Goal: Complete application form: Complete application form

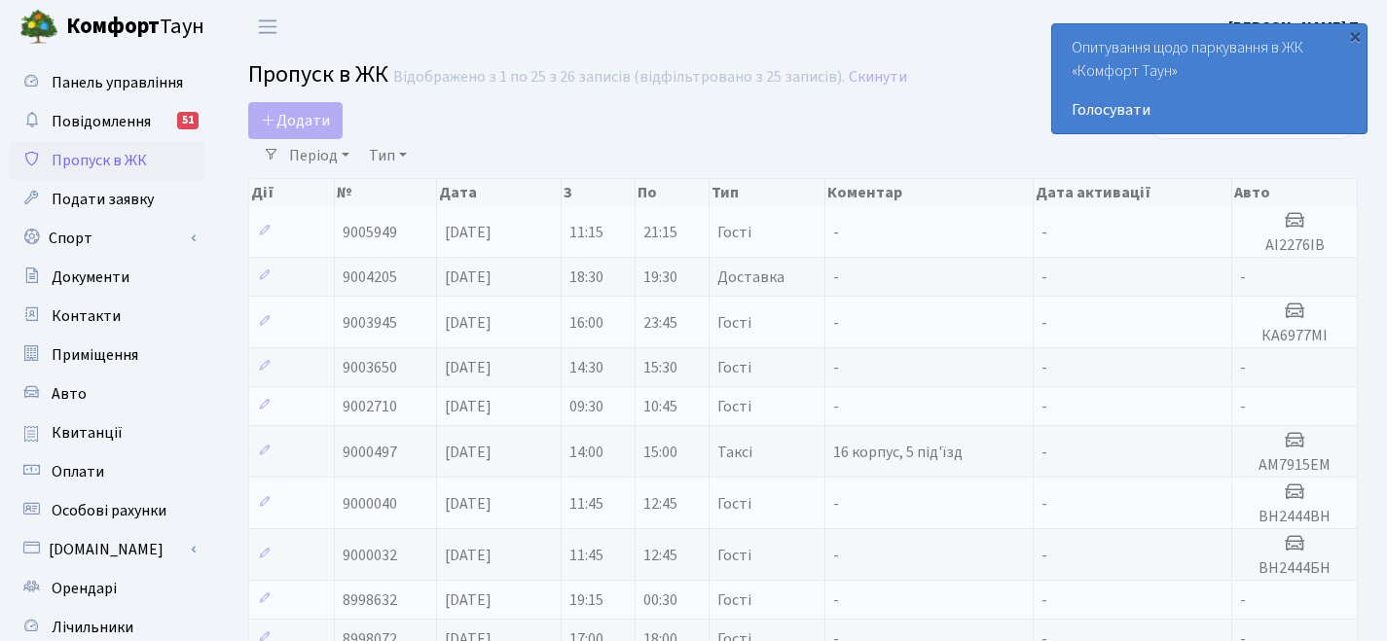
select select "25"
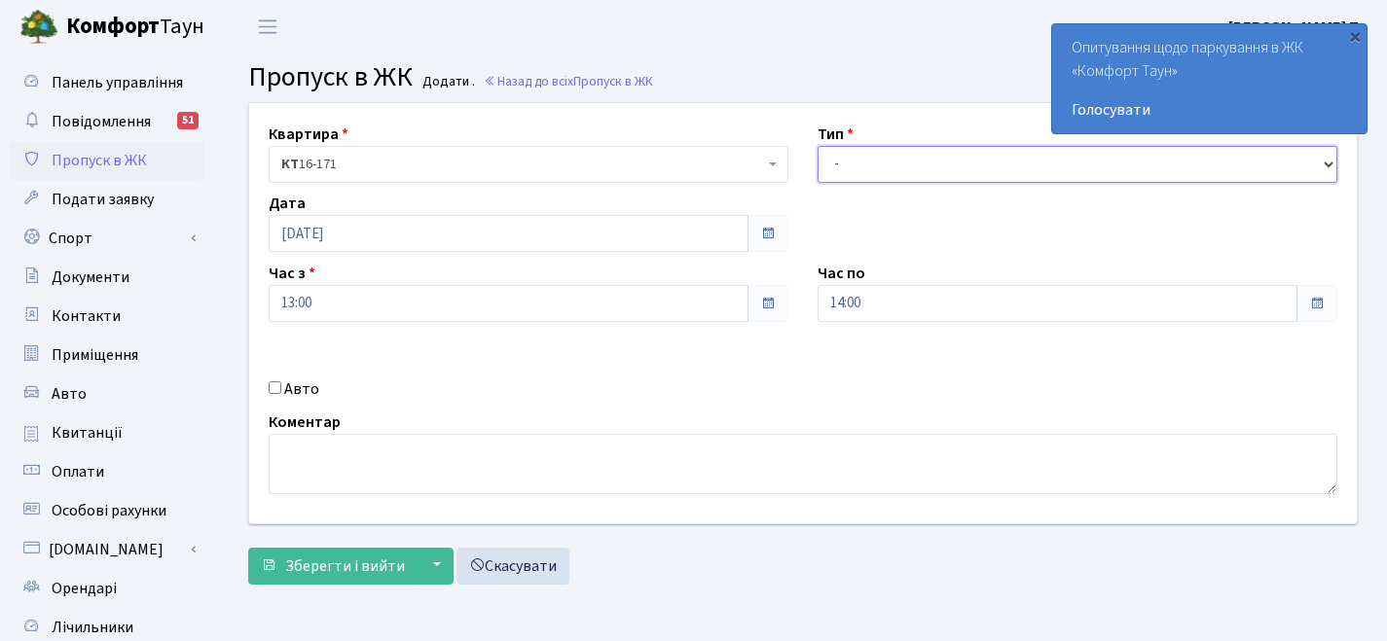
click at [866, 168] on select "- Доставка Таксі Гості Сервіс" at bounding box center [1078, 164] width 520 height 37
select select "3"
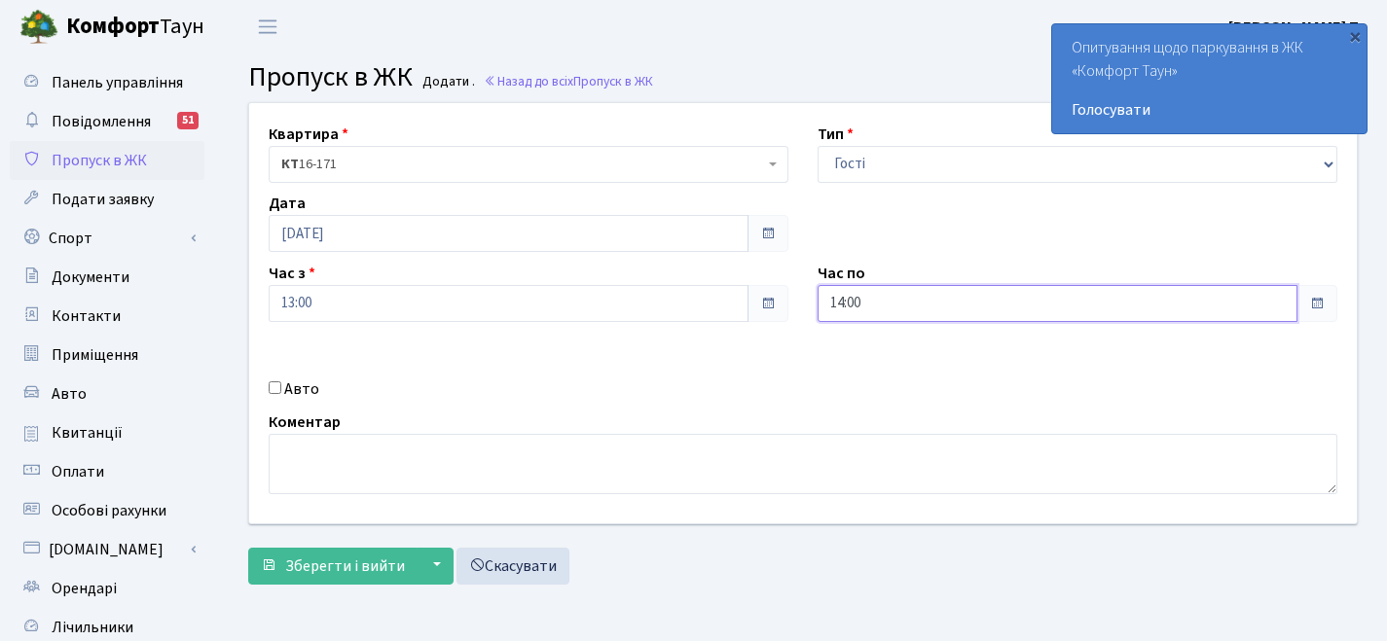
click at [1013, 311] on input "14:00" at bounding box center [1058, 303] width 480 height 37
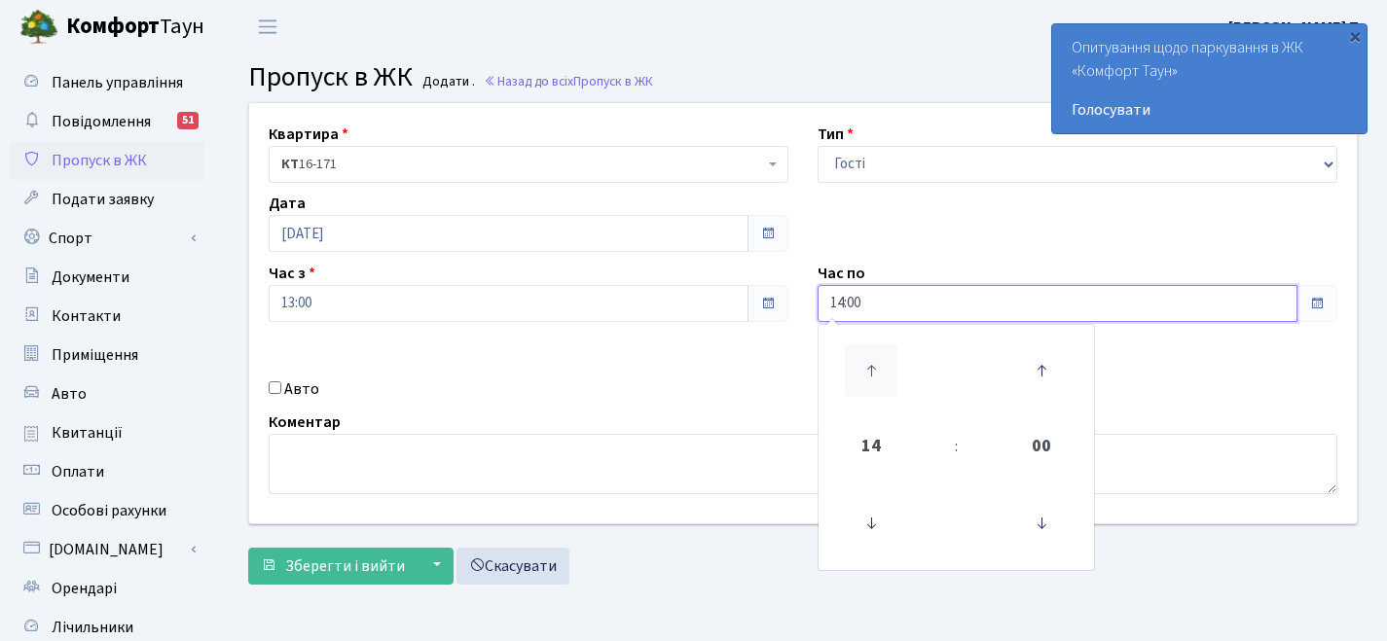
click at [878, 378] on icon at bounding box center [871, 371] width 53 height 53
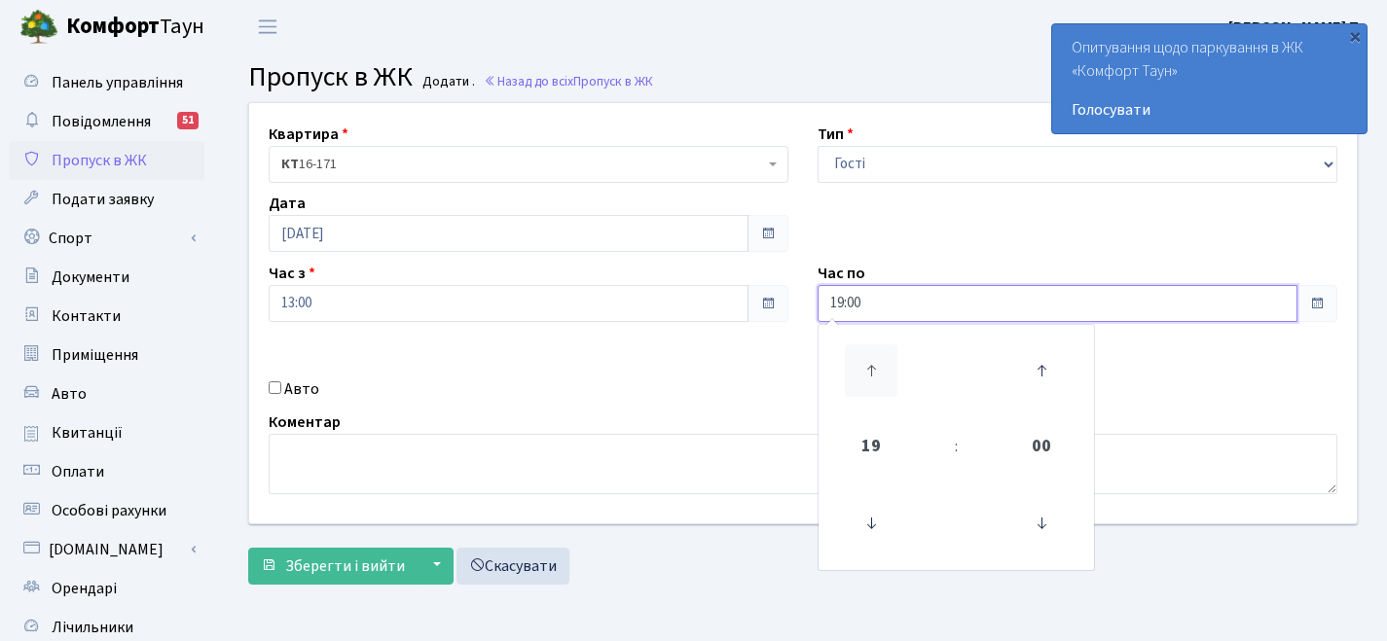
click at [878, 378] on icon at bounding box center [871, 371] width 53 height 53
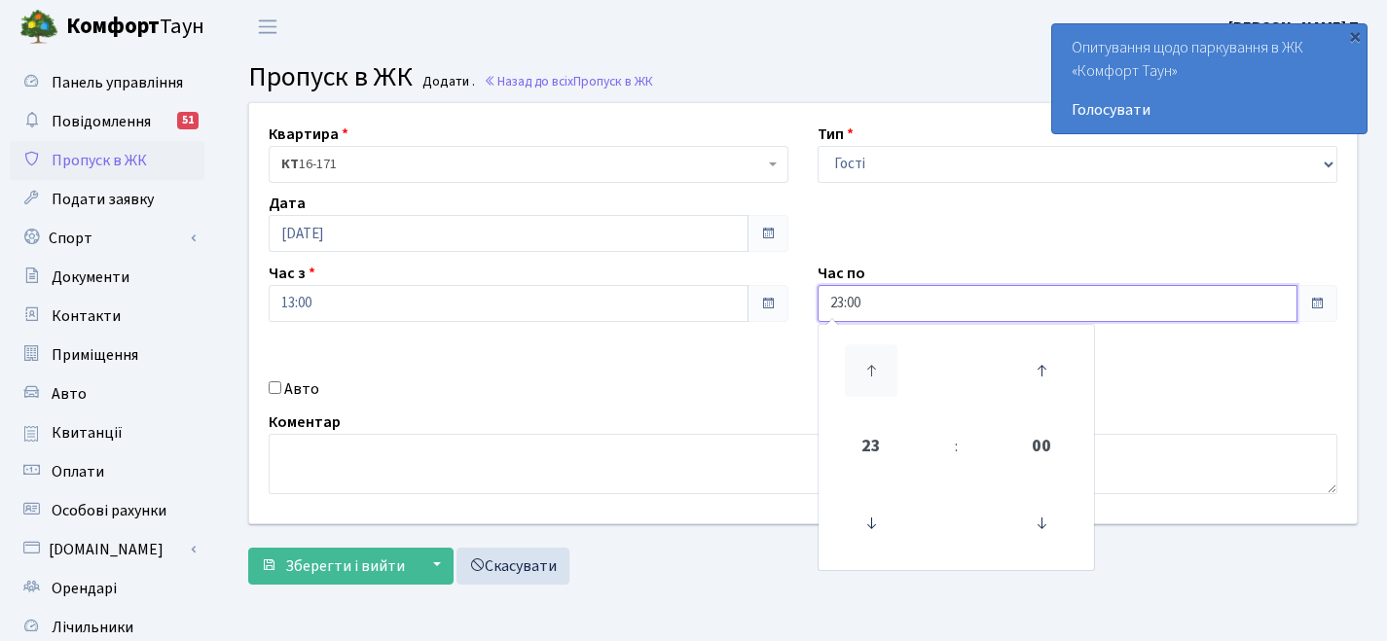
type input "00:00"
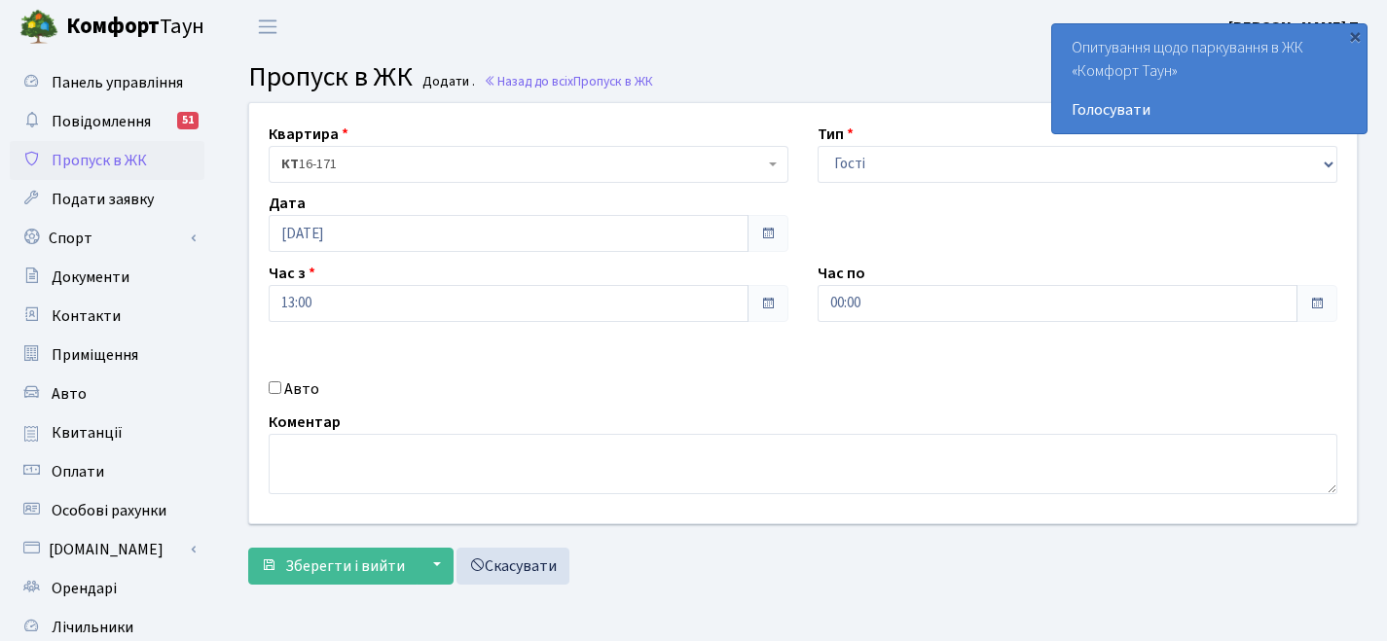
click at [282, 391] on div "Авто" at bounding box center [528, 389] width 549 height 23
click at [279, 390] on input "Авто" at bounding box center [275, 388] width 13 height 13
checkbox input "true"
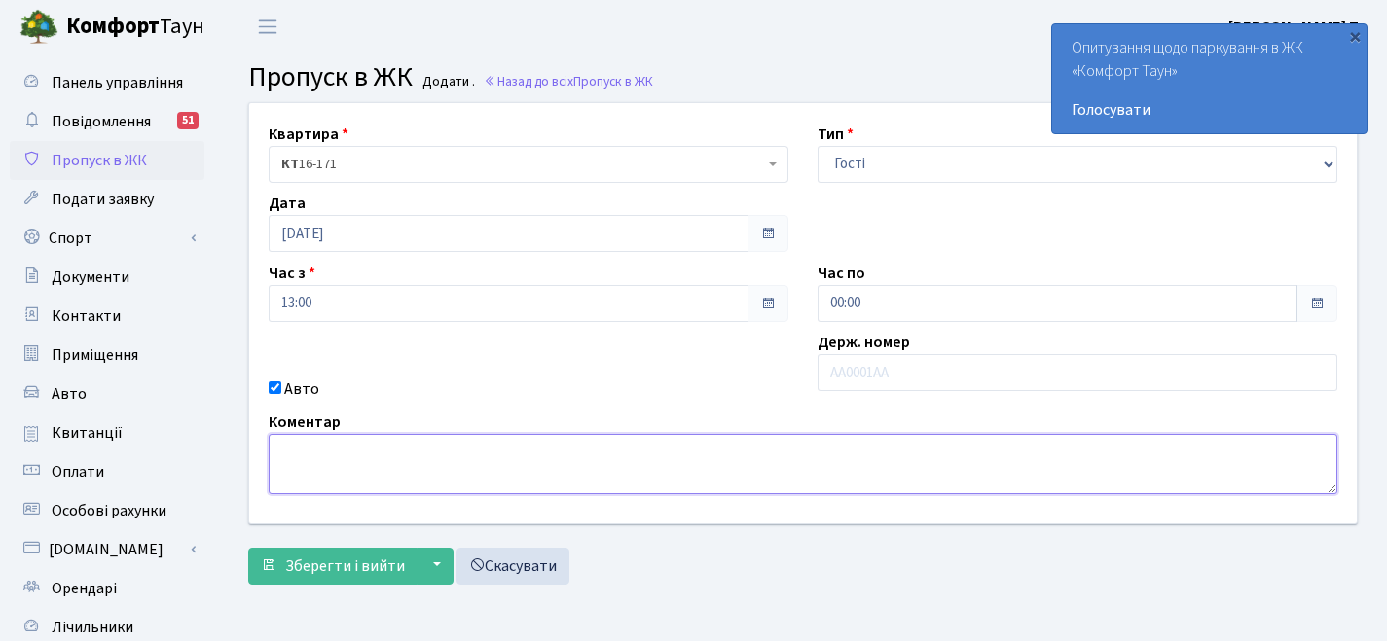
click at [328, 444] on textarea at bounding box center [803, 464] width 1069 height 60
paste textarea "КА8099КТ"
type textarea "К"
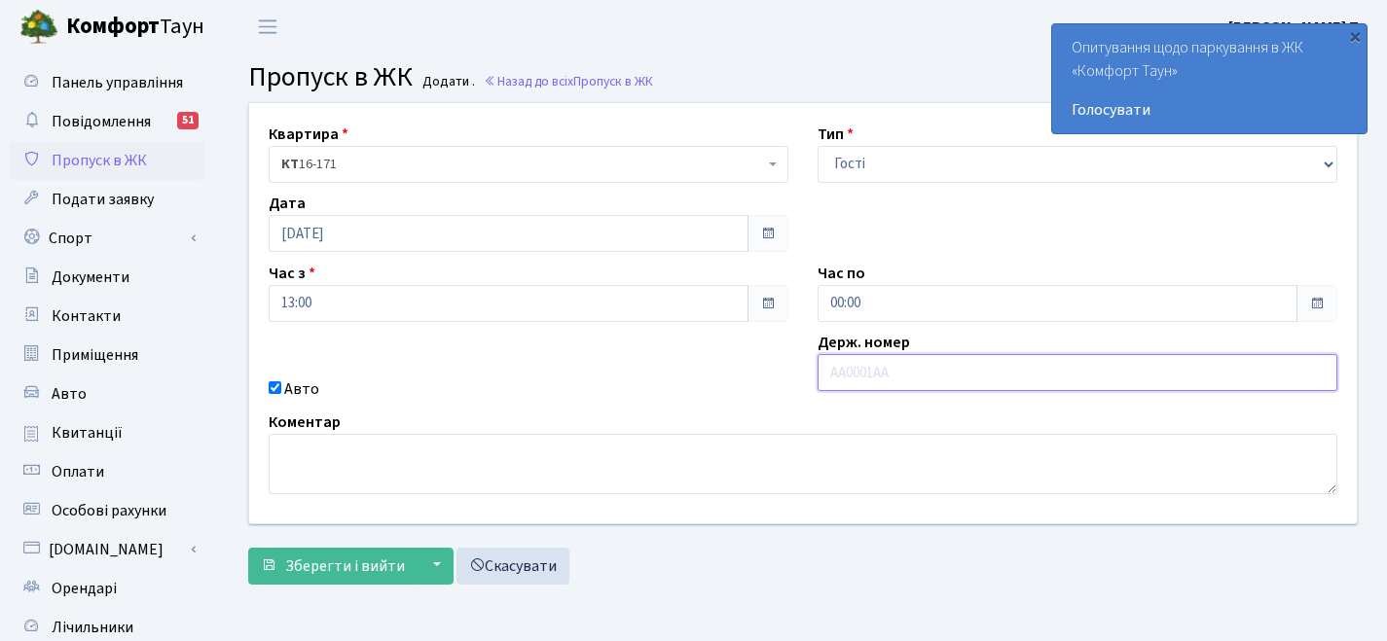
click at [897, 370] on input "text" at bounding box center [1078, 372] width 520 height 37
paste input "КА8099КТ"
type input "КА8099КТ"
click at [666, 363] on div "Квартира <b>КТ</b>&nbsp;&nbsp;&nbsp;&nbsp;16-171 КТ 16-171 Тип - Доставка Таксі…" at bounding box center [803, 313] width 1137 height 420
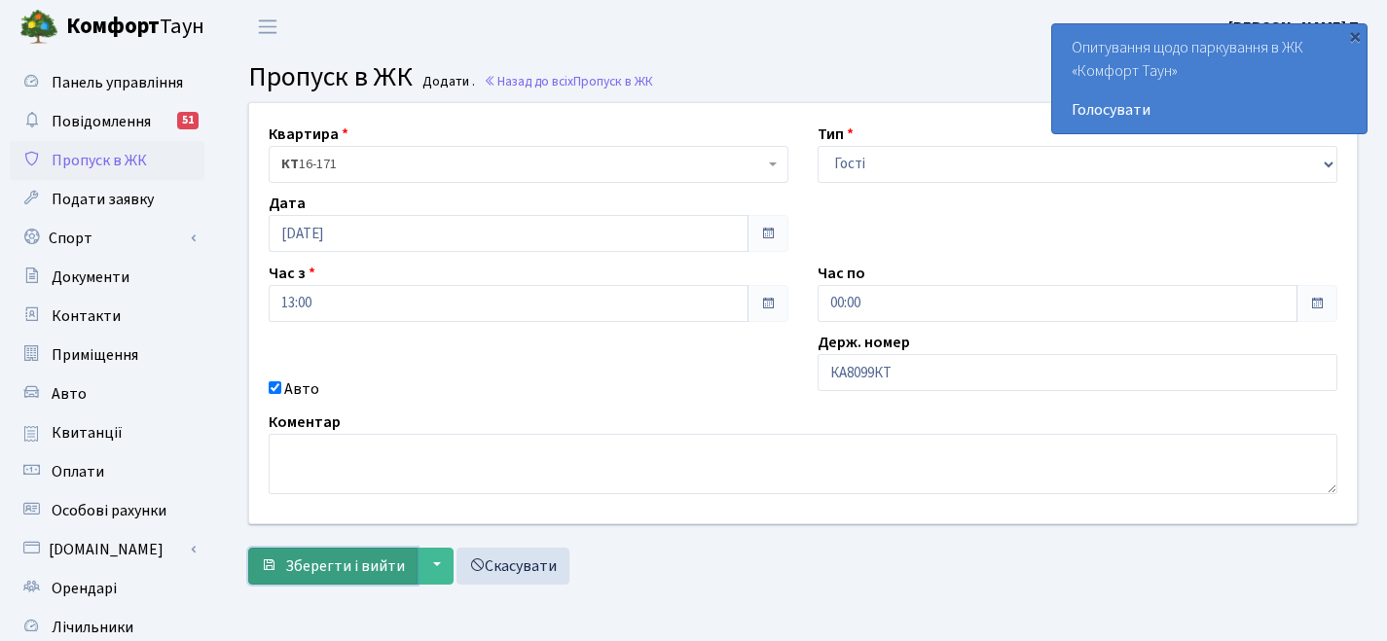
click at [342, 566] on span "Зберегти і вийти" at bounding box center [345, 566] width 120 height 21
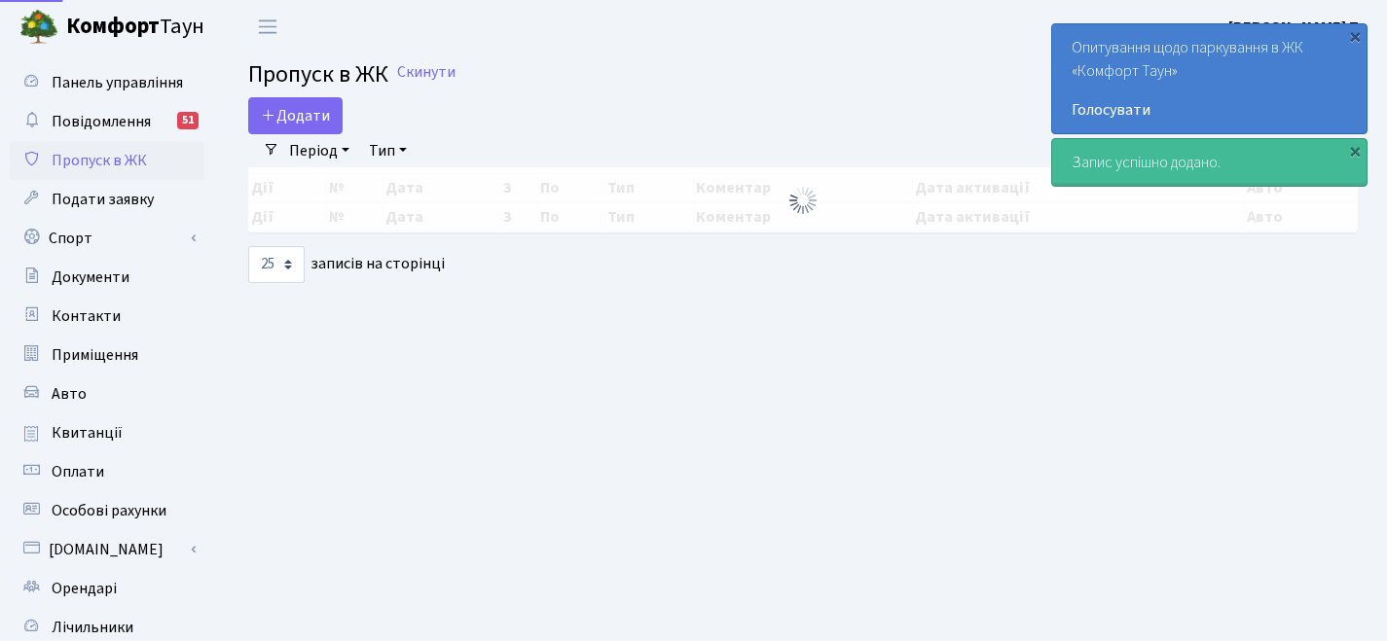
select select "25"
